Goal: Task Accomplishment & Management: Manage account settings

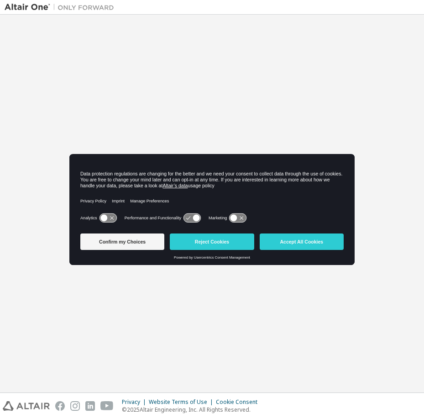
click at [206, 199] on body "Welcome to the Altair One Admin Portal Need Help? Please make sure that you pro…" at bounding box center [212, 209] width 424 height 419
click at [293, 240] on button "Accept All Cookies" at bounding box center [302, 241] width 84 height 16
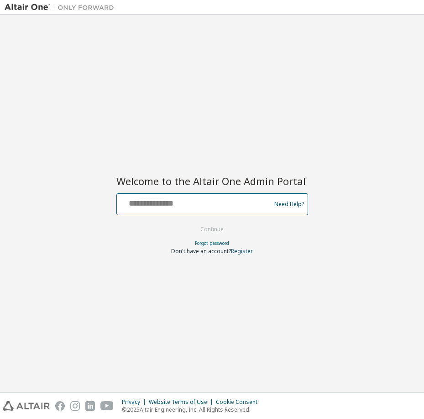
click at [151, 199] on input "text" at bounding box center [195, 202] width 149 height 13
click at [248, 251] on link "Register" at bounding box center [242, 251] width 22 height 8
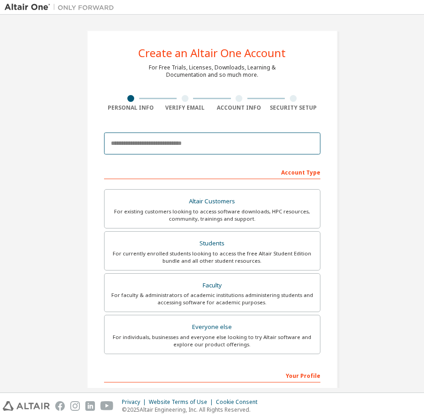
drag, startPoint x: 167, startPoint y: 143, endPoint x: 176, endPoint y: 141, distance: 8.9
click at [170, 147] on input "email" at bounding box center [212, 143] width 217 height 22
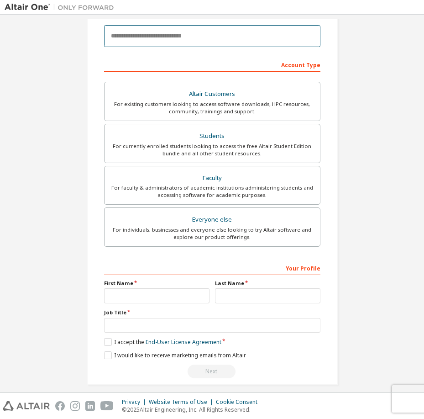
scroll to position [115, 0]
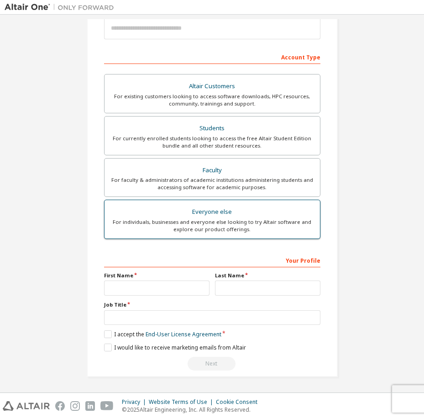
click at [230, 223] on div "For individuals, businesses and everyone else looking to try Altair software an…" at bounding box center [212, 225] width 205 height 15
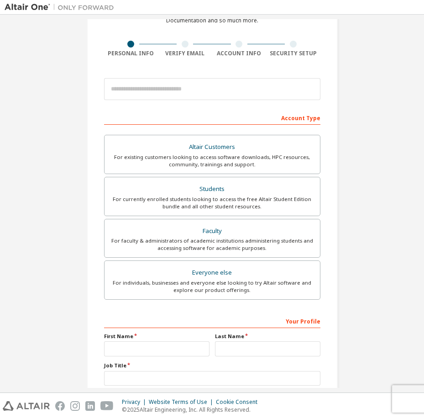
scroll to position [0, 0]
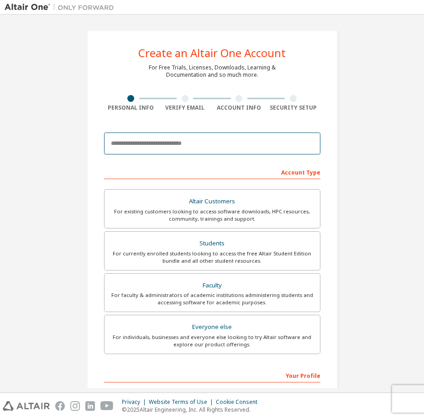
click at [175, 139] on input "email" at bounding box center [212, 143] width 217 height 22
type input "**********"
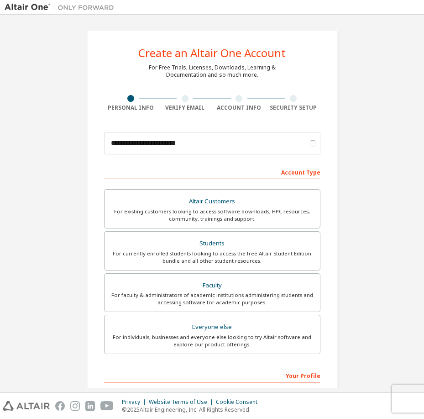
drag, startPoint x: 52, startPoint y: 149, endPoint x: 57, endPoint y: 156, distance: 8.2
click at [53, 149] on div "**********" at bounding box center [212, 261] width 415 height 484
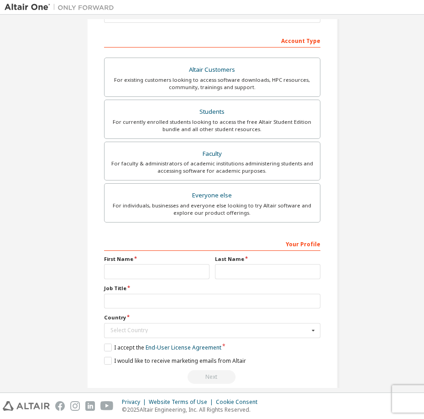
scroll to position [145, 0]
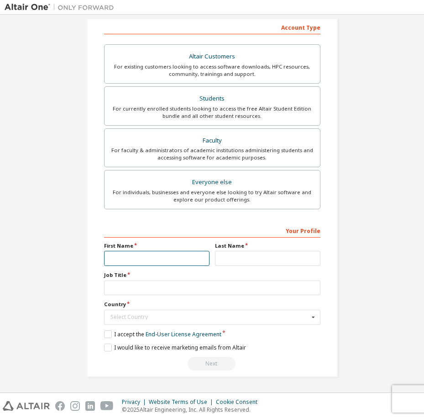
click at [154, 258] on input "text" at bounding box center [157, 258] width 106 height 15
type input "********"
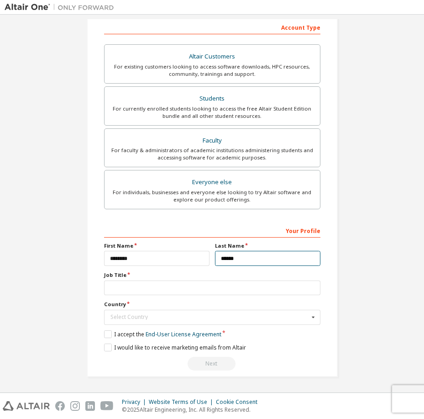
type input "******"
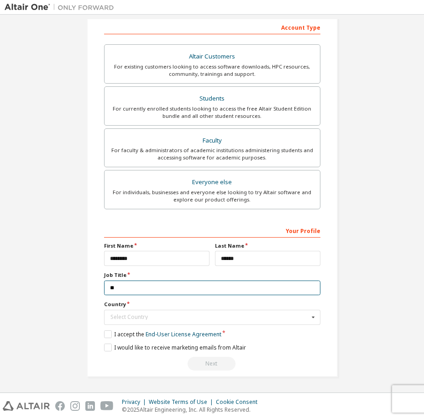
type input "*"
click at [114, 288] on input "******" at bounding box center [212, 288] width 217 height 15
click at [114, 290] on input "******" at bounding box center [212, 288] width 217 height 15
drag, startPoint x: 128, startPoint y: 292, endPoint x: 42, endPoint y: 291, distance: 85.9
click at [39, 294] on div "**********" at bounding box center [212, 131] width 415 height 514
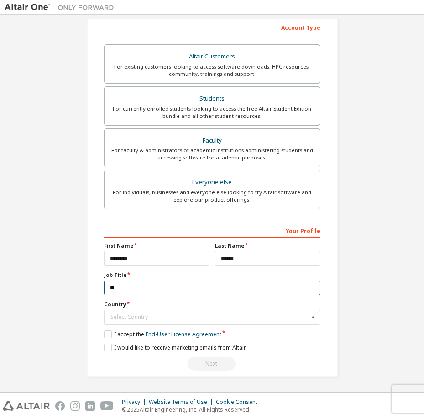
paste input "**********"
type input "**********"
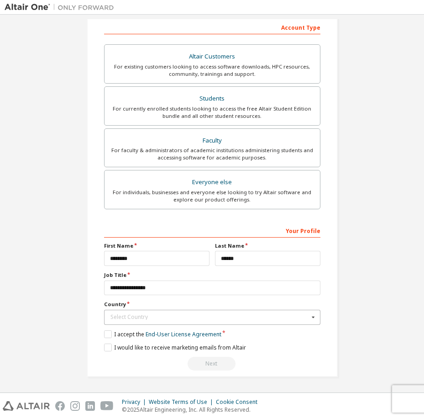
click at [128, 317] on div "Select Country" at bounding box center [210, 316] width 199 height 5
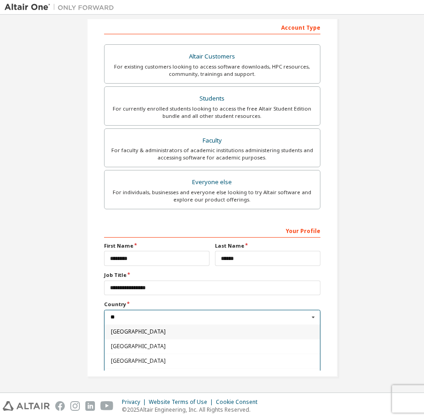
scroll to position [0, 0]
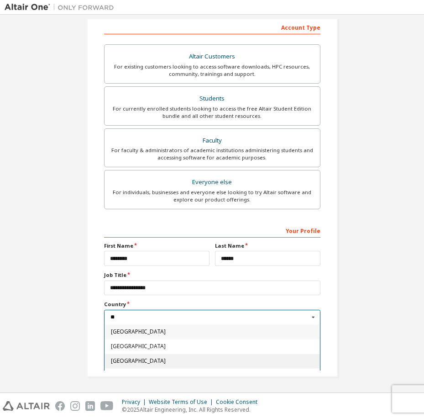
type input "**"
click at [168, 358] on span "[GEOGRAPHIC_DATA]" at bounding box center [212, 360] width 203 height 5
type input "***"
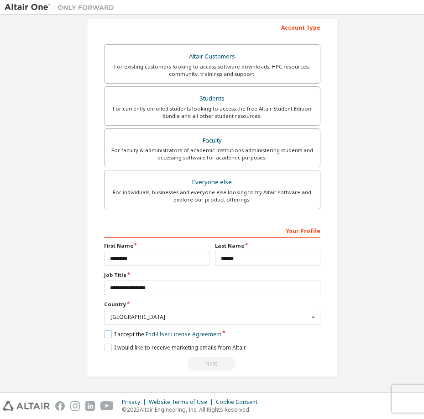
click at [106, 337] on label "I accept the End-User License Agreement" at bounding box center [162, 334] width 117 height 8
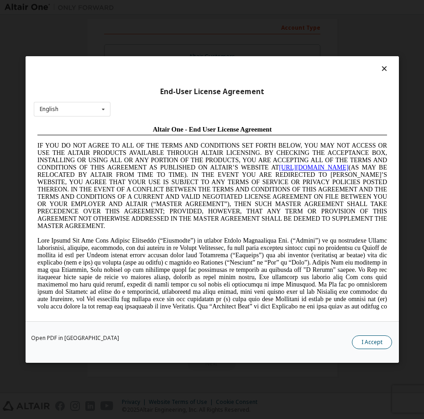
click at [364, 340] on button "I Accept" at bounding box center [372, 342] width 40 height 14
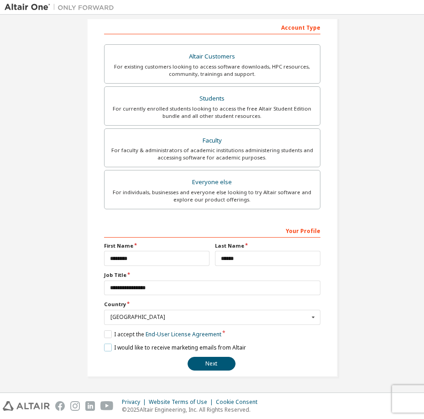
click at [106, 349] on label "I would like to receive marketing emails from Altair" at bounding box center [175, 348] width 142 height 8
click at [213, 363] on button "Next" at bounding box center [212, 364] width 48 height 14
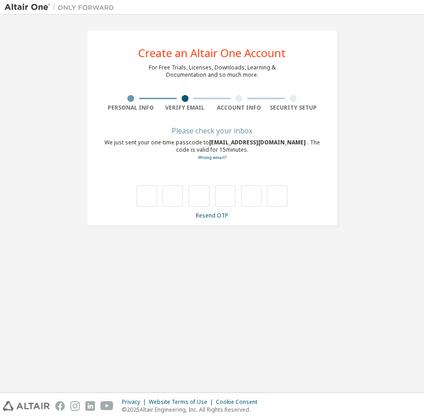
type input "*"
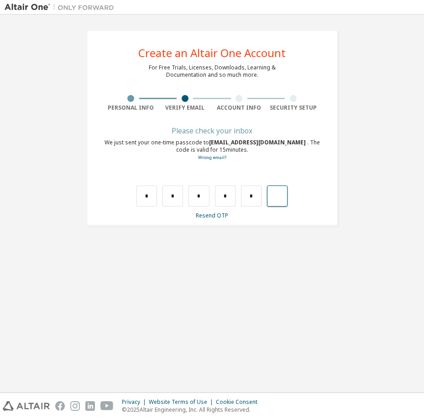
type input "*"
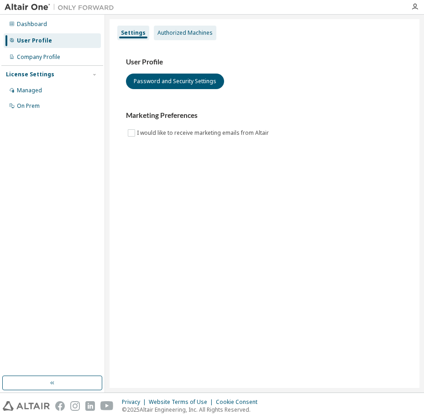
click at [185, 35] on div "Authorized Machines" at bounding box center [185, 32] width 55 height 7
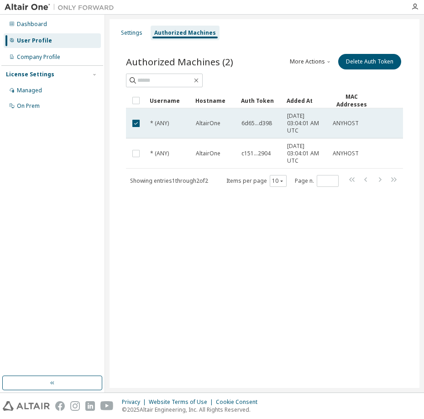
click at [148, 123] on tr "* (ANY) AltairOne 6d65...d398 [DATE] 03:04:01 AM UTC ANYHOST" at bounding box center [264, 123] width 277 height 30
click at [148, 123] on td "* (ANY)" at bounding box center [169, 123] width 46 height 30
click at [146, 123] on td at bounding box center [136, 123] width 20 height 30
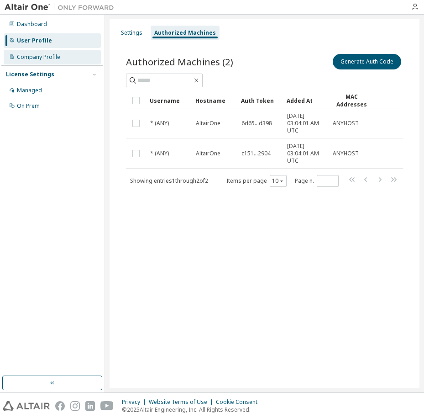
click at [39, 59] on div "Company Profile" at bounding box center [38, 56] width 43 height 7
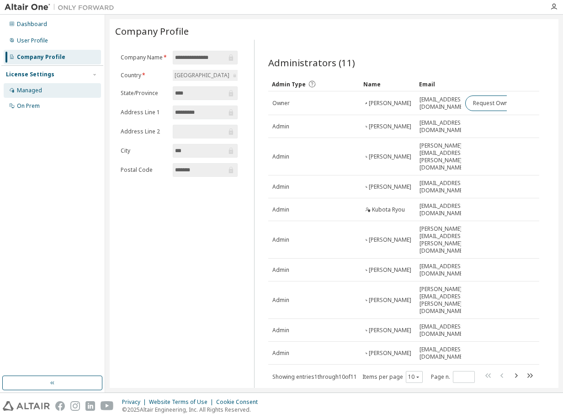
click at [52, 89] on div "Managed" at bounding box center [52, 90] width 97 height 15
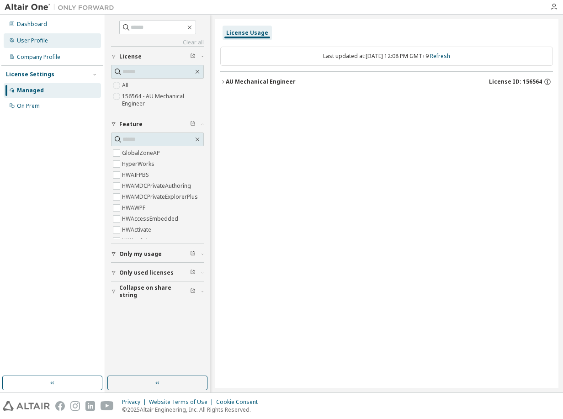
click at [45, 39] on div "User Profile" at bounding box center [32, 40] width 31 height 7
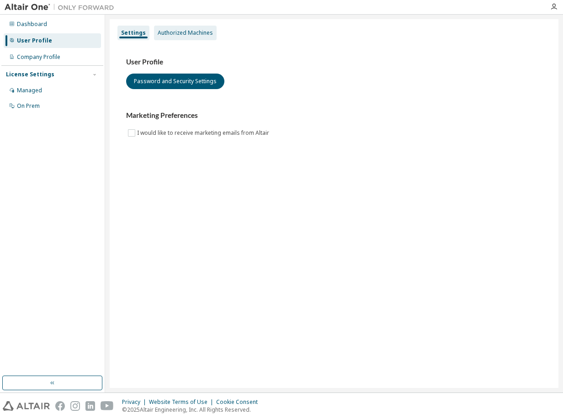
click at [176, 27] on div "Authorized Machines" at bounding box center [185, 33] width 63 height 15
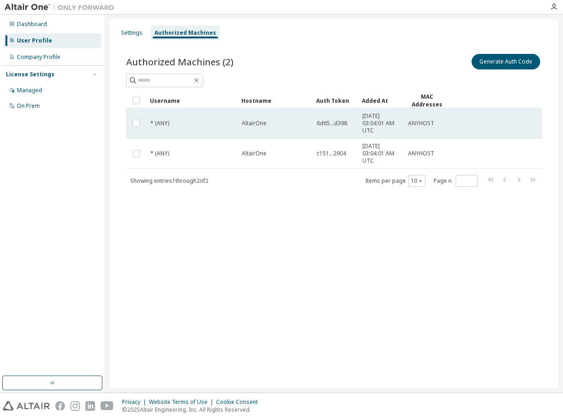
click at [203, 124] on div "* (ANY)" at bounding box center [191, 123] width 83 height 7
drag, startPoint x: 411, startPoint y: 127, endPoint x: 313, endPoint y: 121, distance: 98.4
click at [313, 121] on td "6d65...d398" at bounding box center [336, 123] width 46 height 30
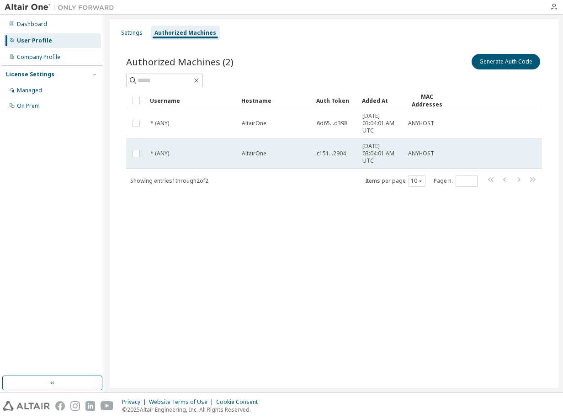
click at [285, 152] on div "AltairOne" at bounding box center [275, 153] width 67 height 7
click at [284, 149] on td "AltairOne" at bounding box center [275, 153] width 75 height 30
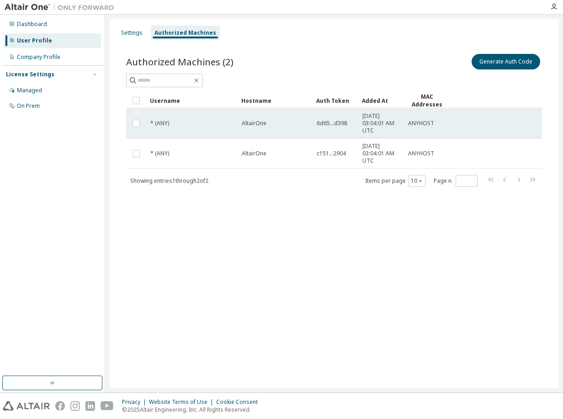
click at [276, 119] on td "AltairOne" at bounding box center [275, 123] width 75 height 30
click at [162, 123] on span "* (ANY)" at bounding box center [159, 123] width 19 height 7
drag, startPoint x: 151, startPoint y: 123, endPoint x: 185, endPoint y: 120, distance: 34.4
click at [185, 120] on div "* (ANY)" at bounding box center [191, 123] width 83 height 7
click at [163, 118] on td "* (ANY)" at bounding box center [191, 123] width 91 height 30
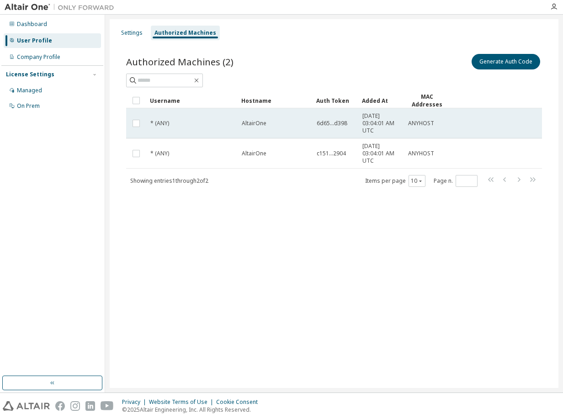
click at [165, 123] on span "* (ANY)" at bounding box center [159, 123] width 19 height 7
click at [154, 121] on span "* (ANY)" at bounding box center [159, 123] width 19 height 7
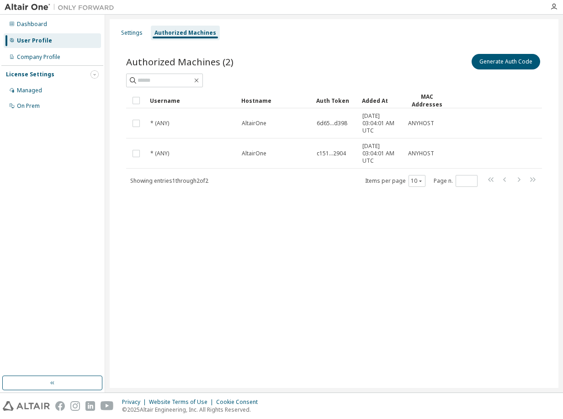
click at [96, 73] on icon "button" at bounding box center [94, 74] width 5 height 5
click at [96, 74] on icon "button" at bounding box center [94, 74] width 5 height 5
click at [54, 58] on div "Company Profile" at bounding box center [38, 56] width 43 height 7
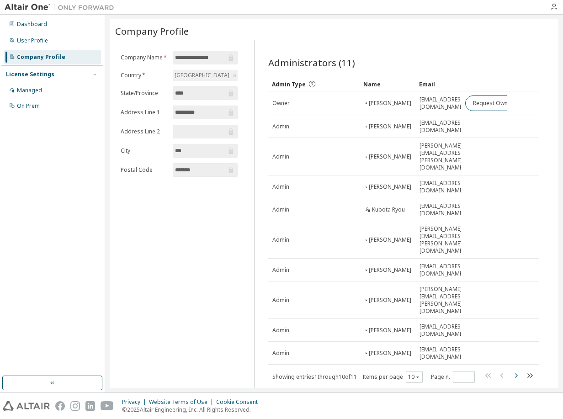
click at [424, 370] on icon "button" at bounding box center [515, 375] width 11 height 11
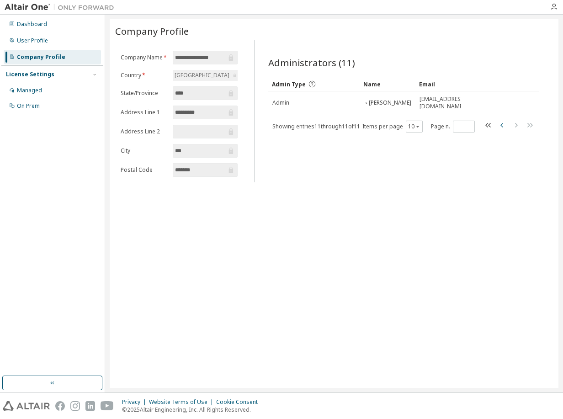
click at [424, 126] on icon "button" at bounding box center [502, 125] width 11 height 11
type input "*"
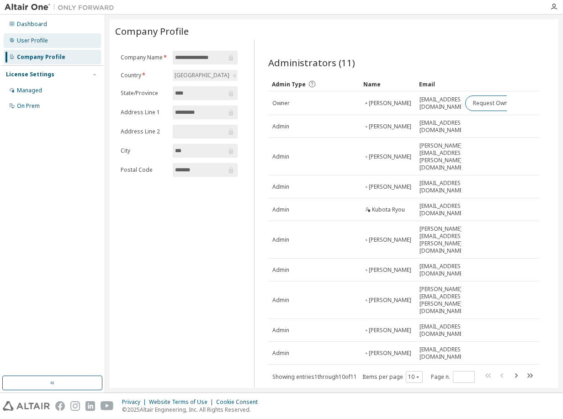
click at [45, 38] on div "User Profile" at bounding box center [32, 40] width 31 height 7
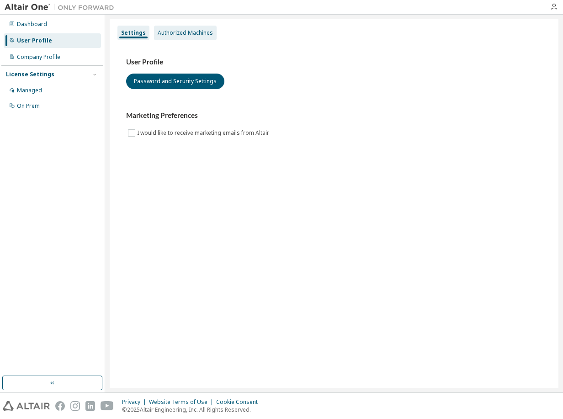
click at [179, 34] on div "Authorized Machines" at bounding box center [185, 32] width 55 height 7
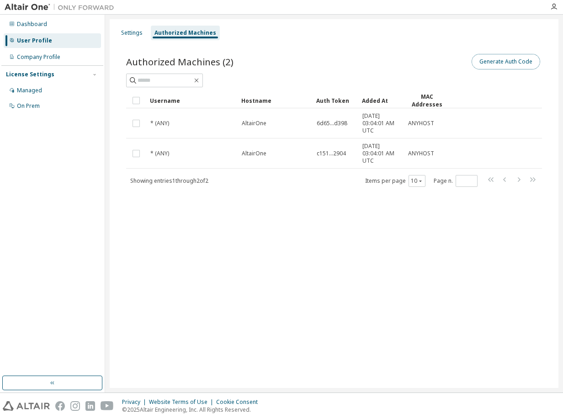
click at [424, 62] on button "Generate Auth Code" at bounding box center [505, 62] width 69 height 16
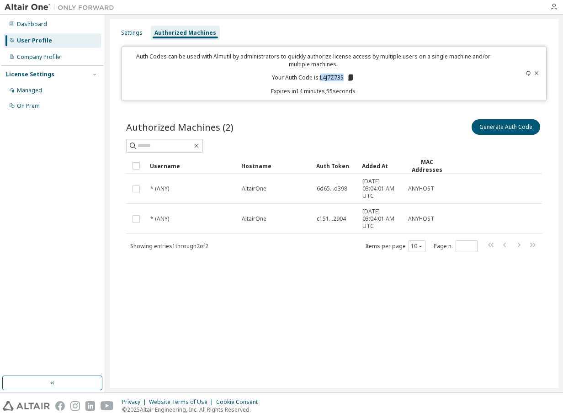
drag, startPoint x: 319, startPoint y: 78, endPoint x: 343, endPoint y: 79, distance: 24.3
click at [343, 79] on p "Your Auth Code is: L4J7Z73S" at bounding box center [313, 78] width 83 height 8
copy p "L4J7Z73S"
click at [347, 78] on icon at bounding box center [350, 78] width 8 height 8
click at [339, 113] on div "Authorized Machines (2) Generate Auth Code Clear Load Save Save As Field Operat…" at bounding box center [334, 191] width 438 height 170
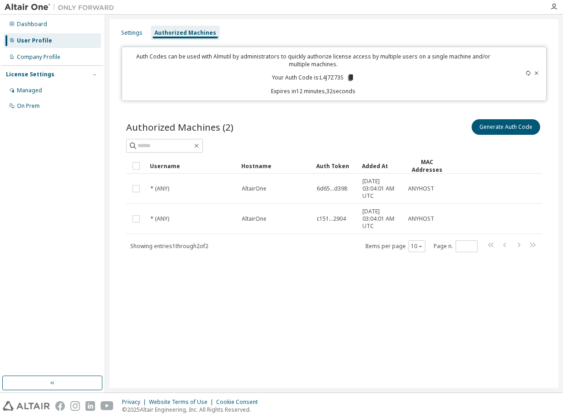
drag, startPoint x: 443, startPoint y: 131, endPoint x: 528, endPoint y: 72, distance: 103.2
click at [424, 131] on div "Generate Auth Code" at bounding box center [438, 126] width 208 height 19
